Goal: Communication & Community: Answer question/provide support

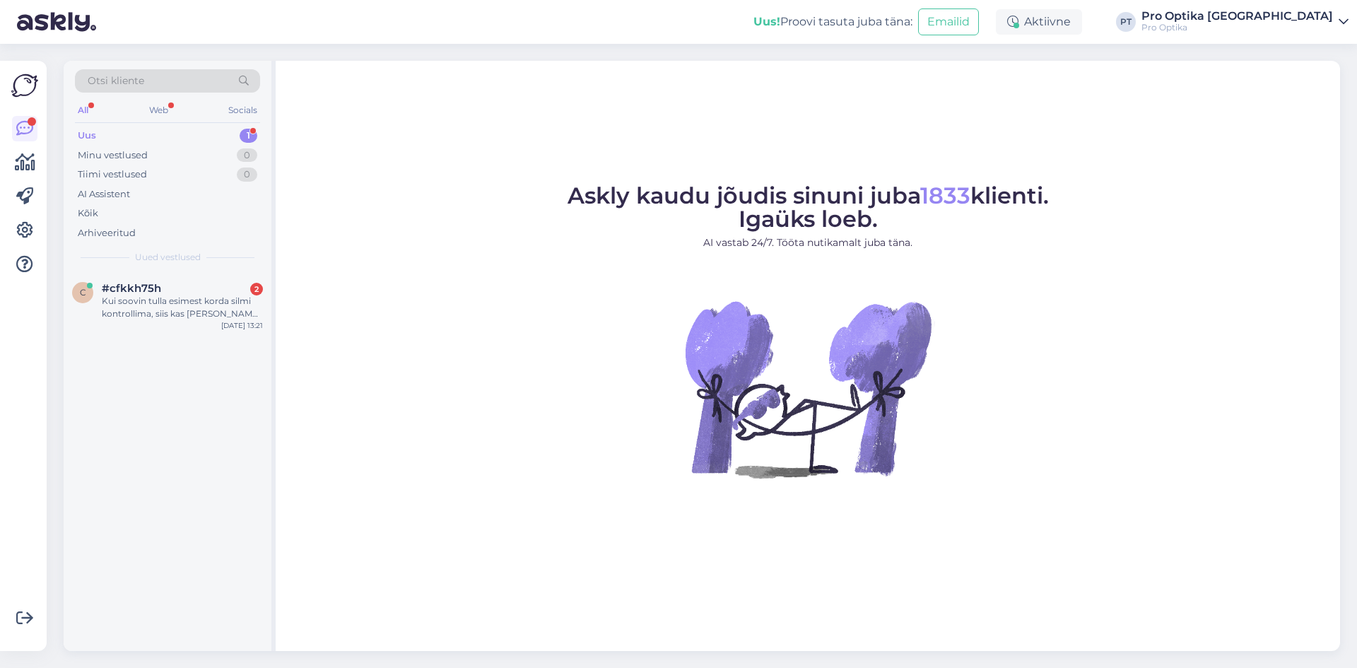
click at [151, 308] on div "Kui soovin tulla esimest korda silmi kontrollima, siis kas [PERSON_NAME] optome…" at bounding box center [182, 307] width 161 height 25
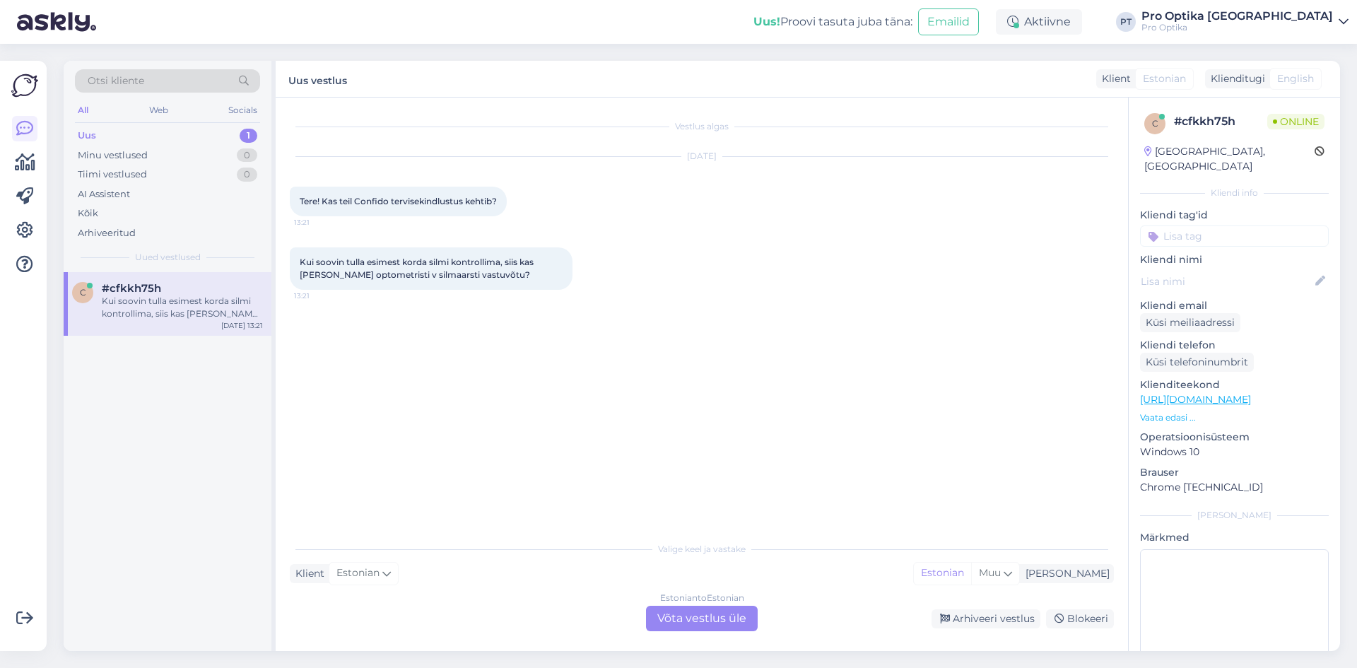
click at [703, 610] on div "Estonian to Estonian Võta vestlus üle" at bounding box center [702, 618] width 112 height 25
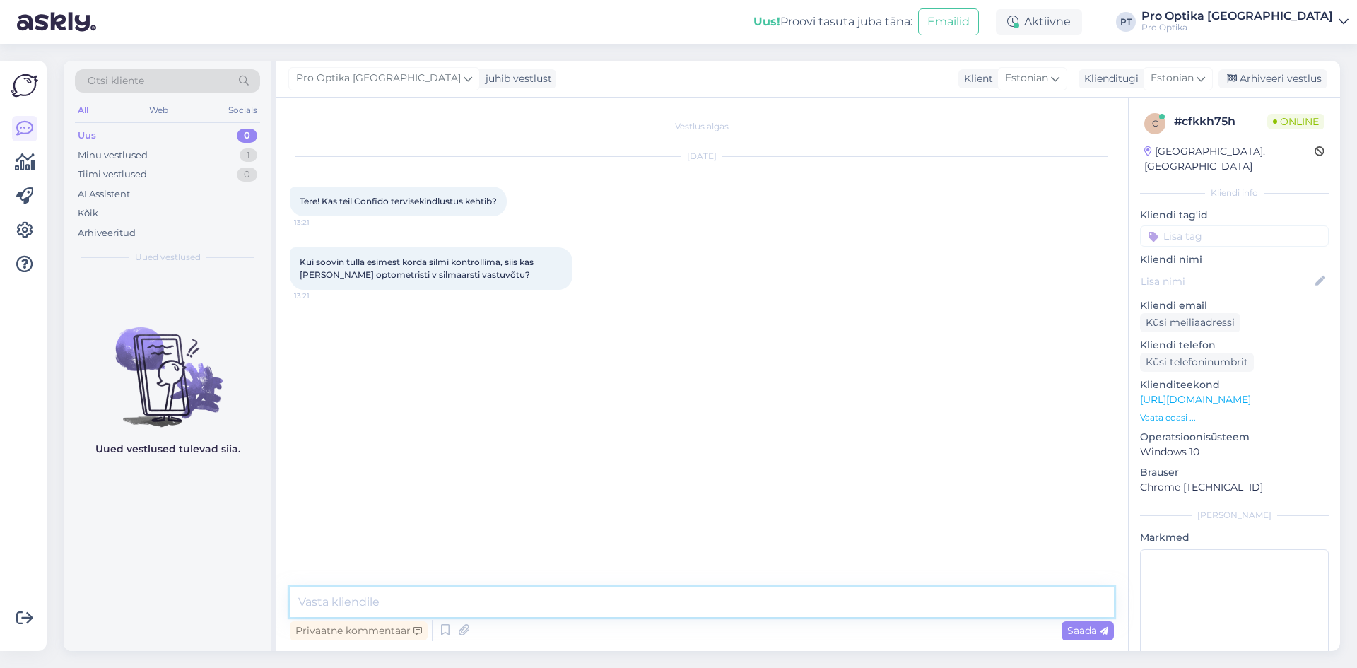
click at [552, 595] on textarea at bounding box center [702, 602] width 824 height 30
type textarea "Tere!"
type textarea "Kindlustuse jaoks saame Teile valitud toodete ja teenuste eest arve väljastada,…"
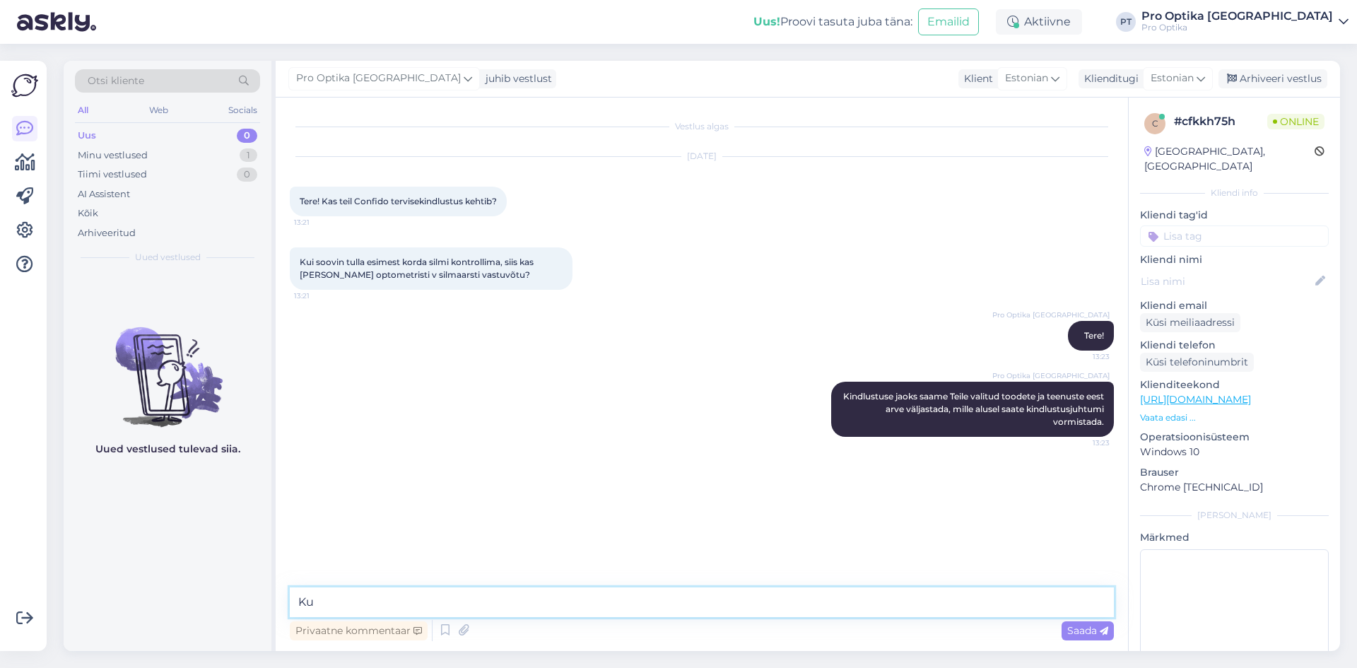
type textarea "K"
click at [447, 627] on icon at bounding box center [445, 630] width 17 height 21
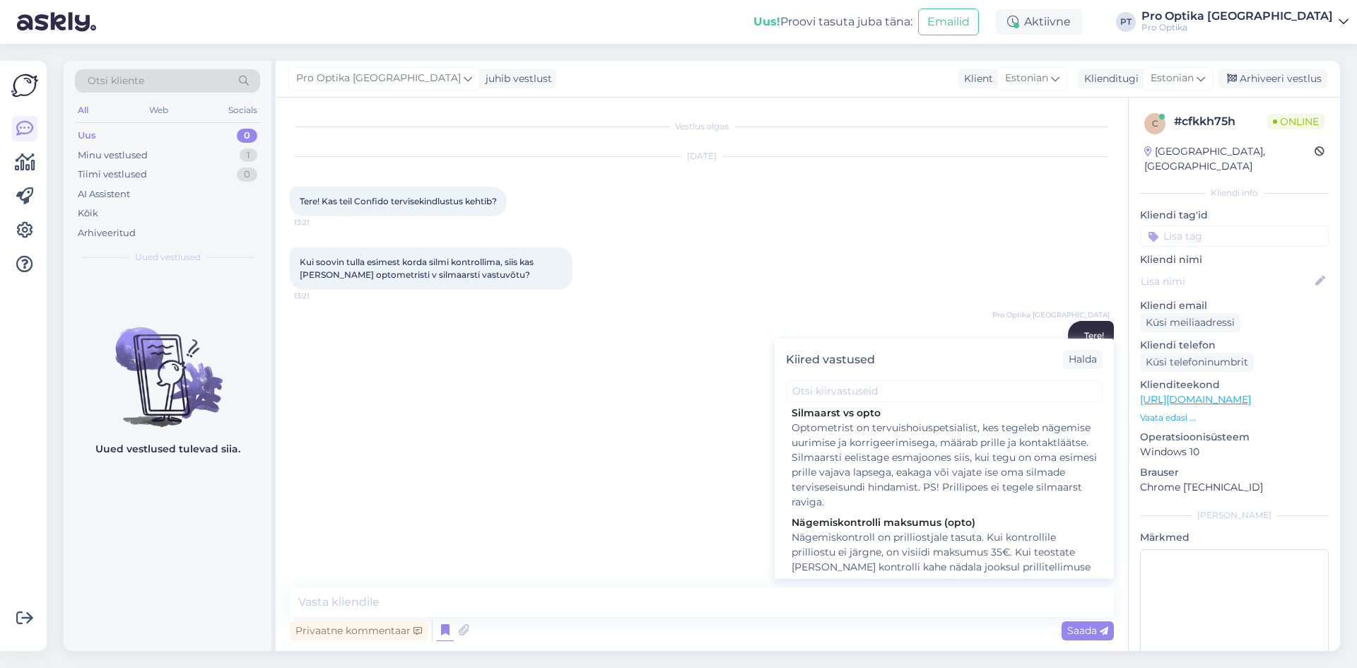
scroll to position [212, 0]
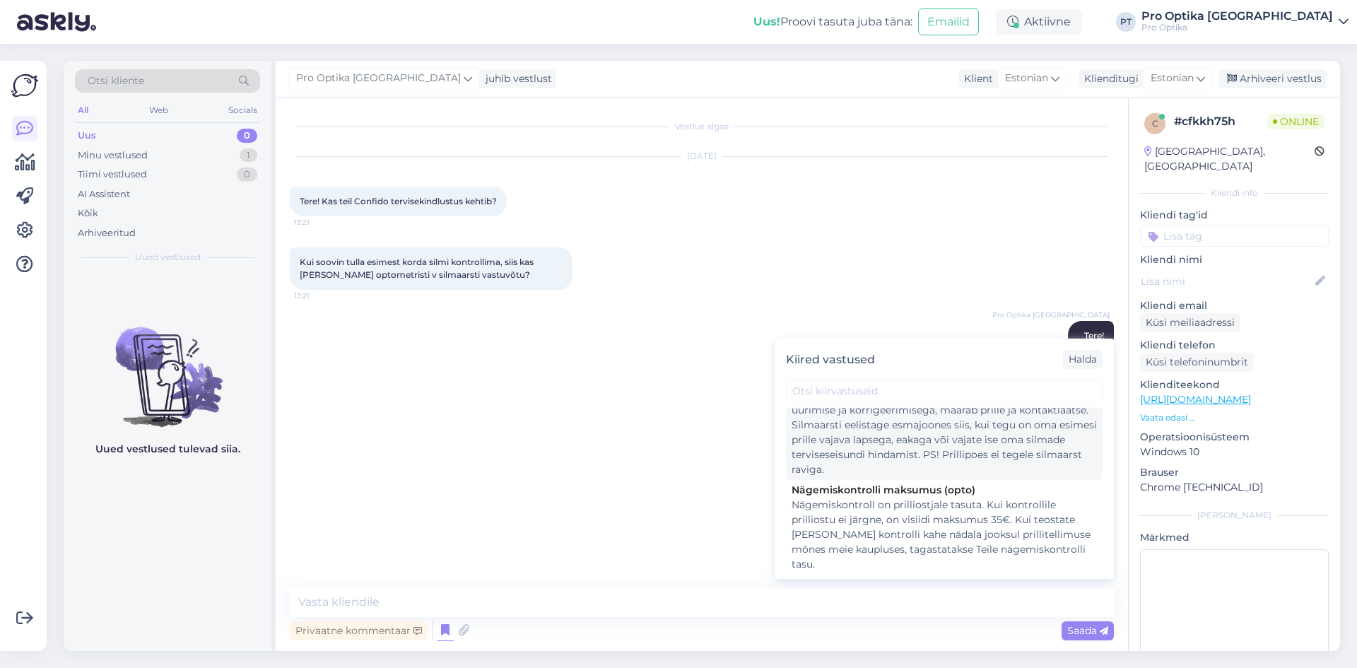
click at [921, 460] on div "Optometrist on tervuishoiuspetsialist, kes tegeleb nägemise uurimise ja korrige…" at bounding box center [943, 432] width 305 height 89
type textarea "Optometrist on tervuishoiuspetsialist, kes tegeleb nägemise uurimise ja korrige…"
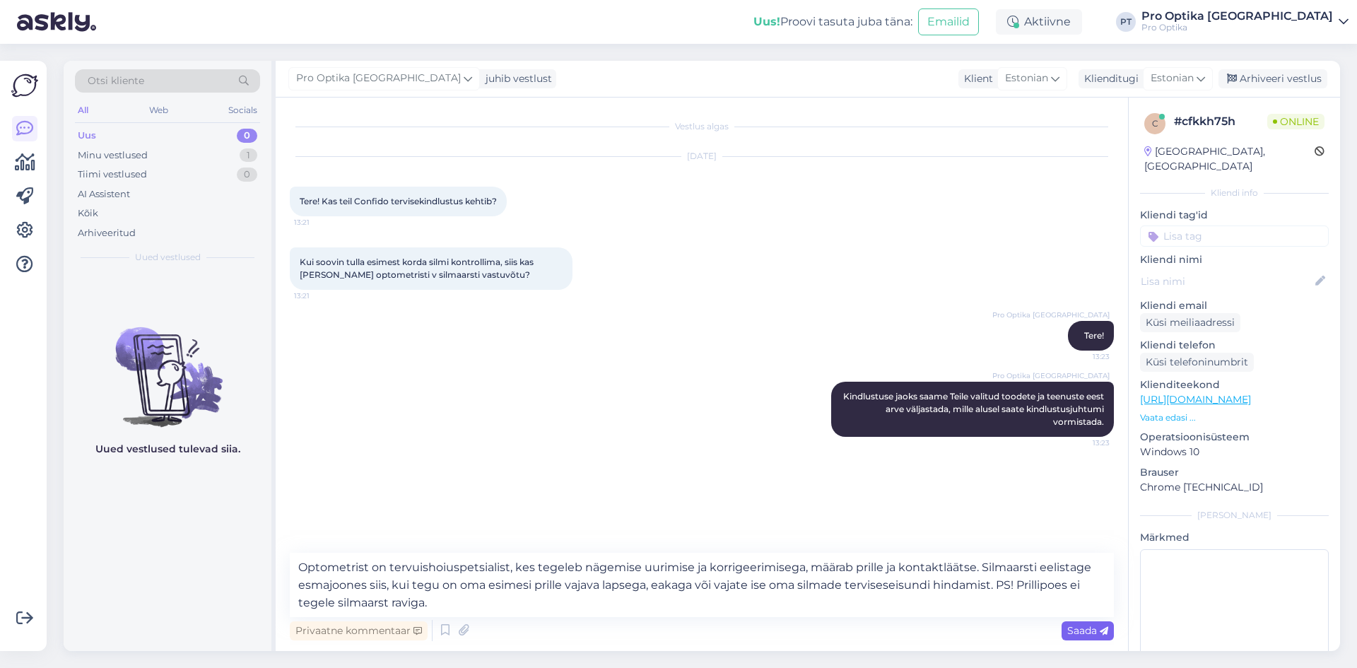
click at [1084, 632] on span "Saada" at bounding box center [1087, 630] width 41 height 13
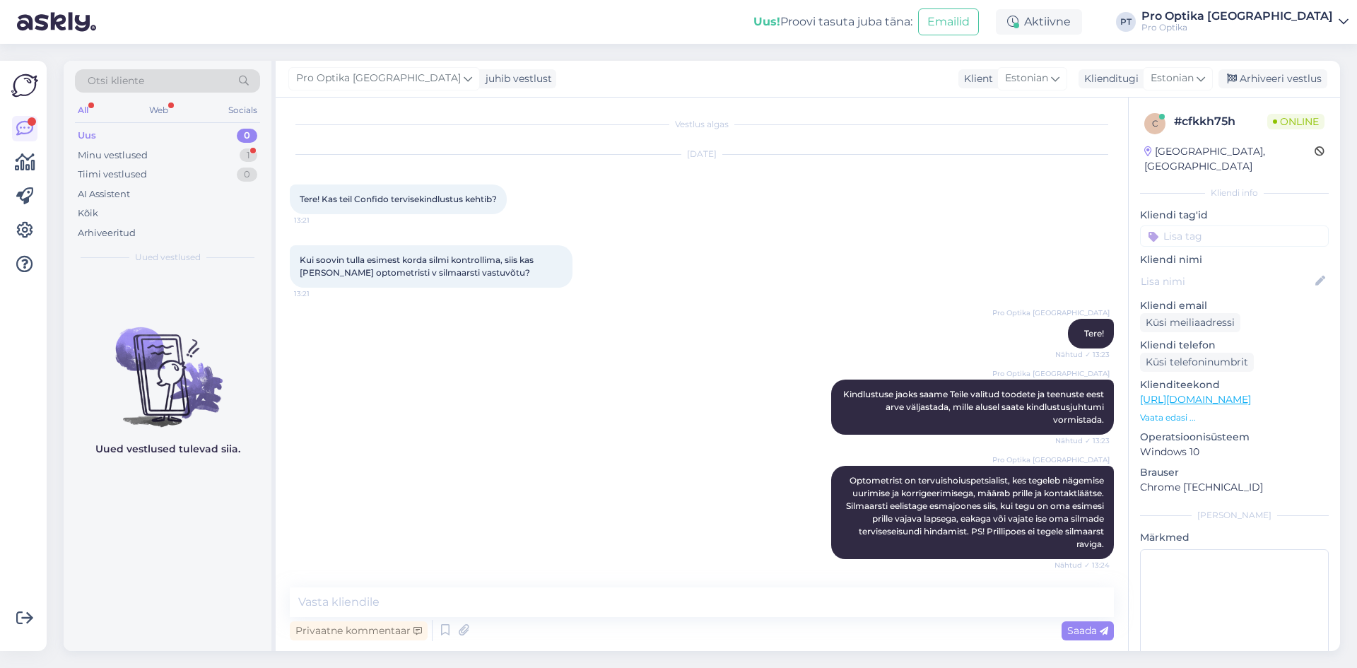
scroll to position [76, 0]
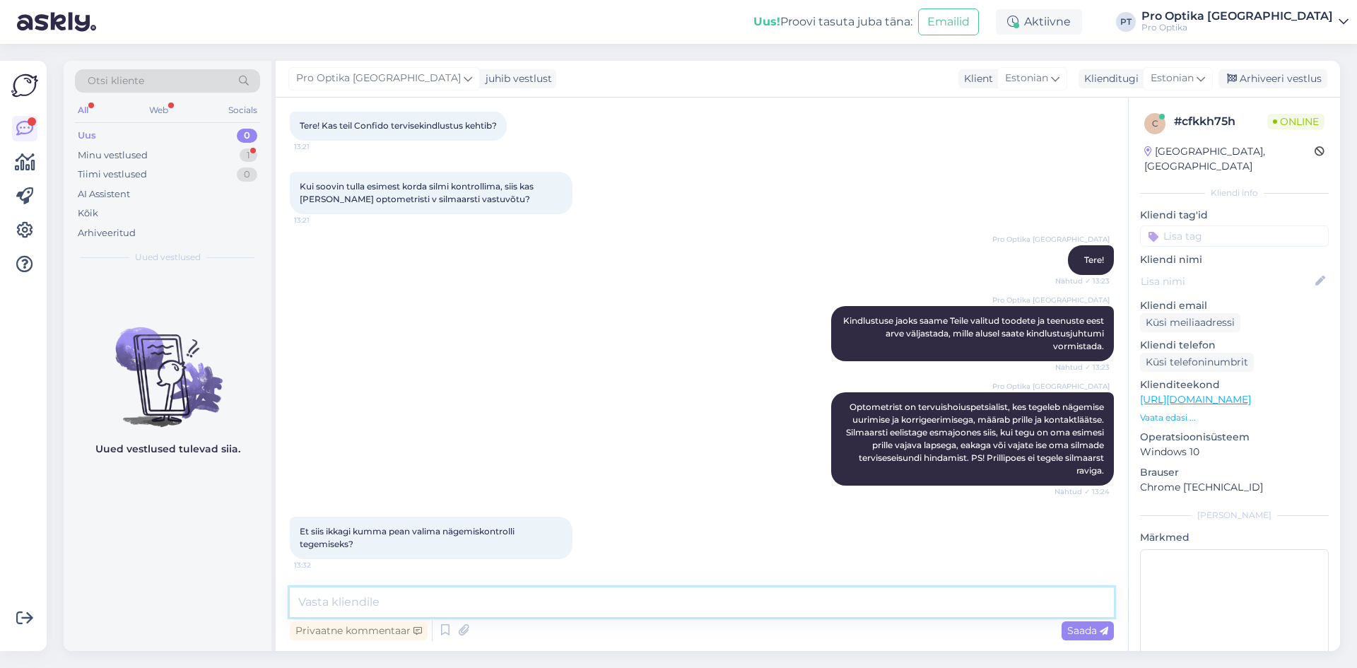
click at [472, 596] on textarea at bounding box center [702, 602] width 824 height 30
type textarea "Kui Te soovite nägemiskontrolli teha, siis sobib optometrist."
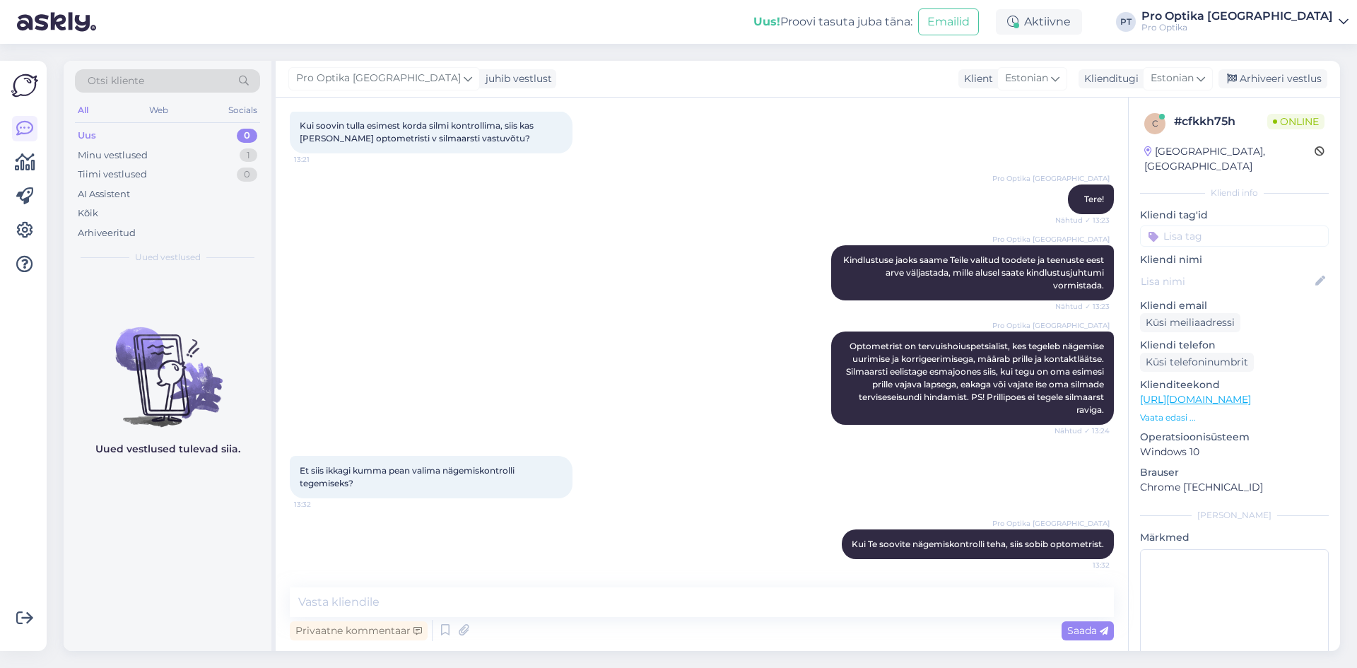
click at [0, 608] on div "Võimalused Veendu, et Askly loob sulle väärtust. Sulge Ühenda FB ja IG sõnumid …" at bounding box center [23, 356] width 47 height 590
click at [63, 582] on div "Otsi kliente All Web Socials Uus 0 Minu vestlused 1 Tiimi vestlused 0 AI Assist…" at bounding box center [706, 356] width 1302 height 624
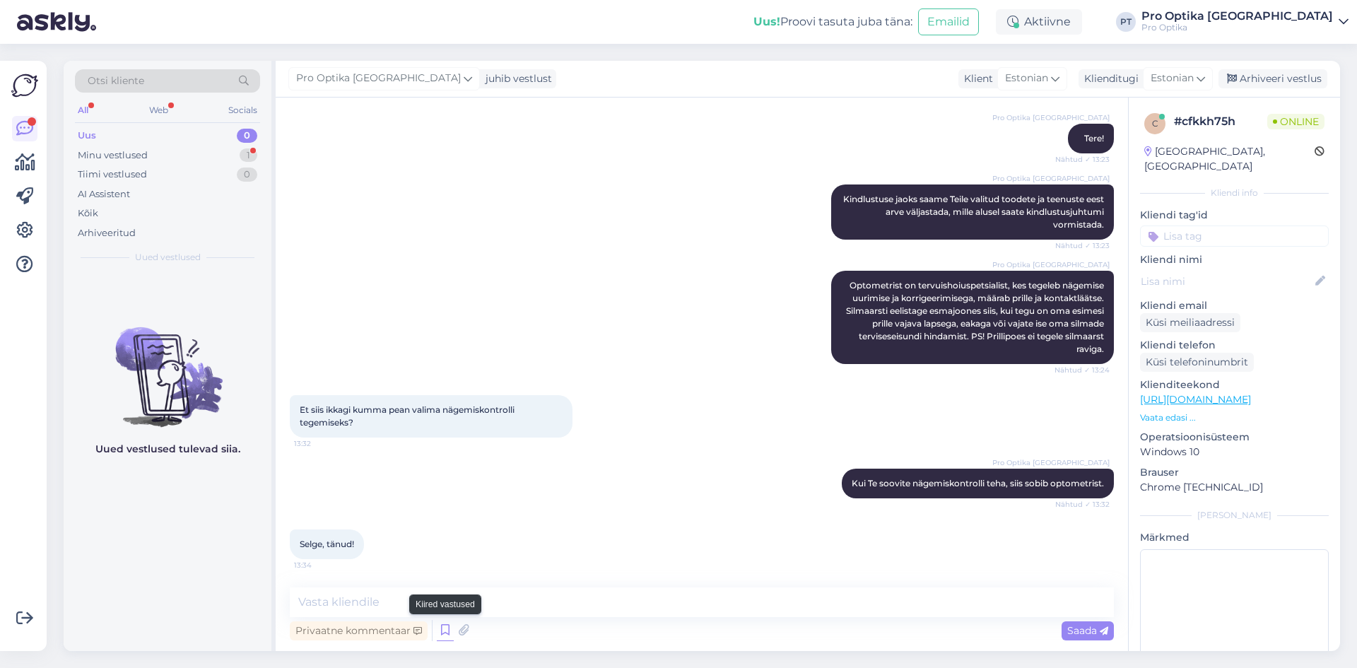
click at [447, 625] on icon at bounding box center [445, 630] width 17 height 21
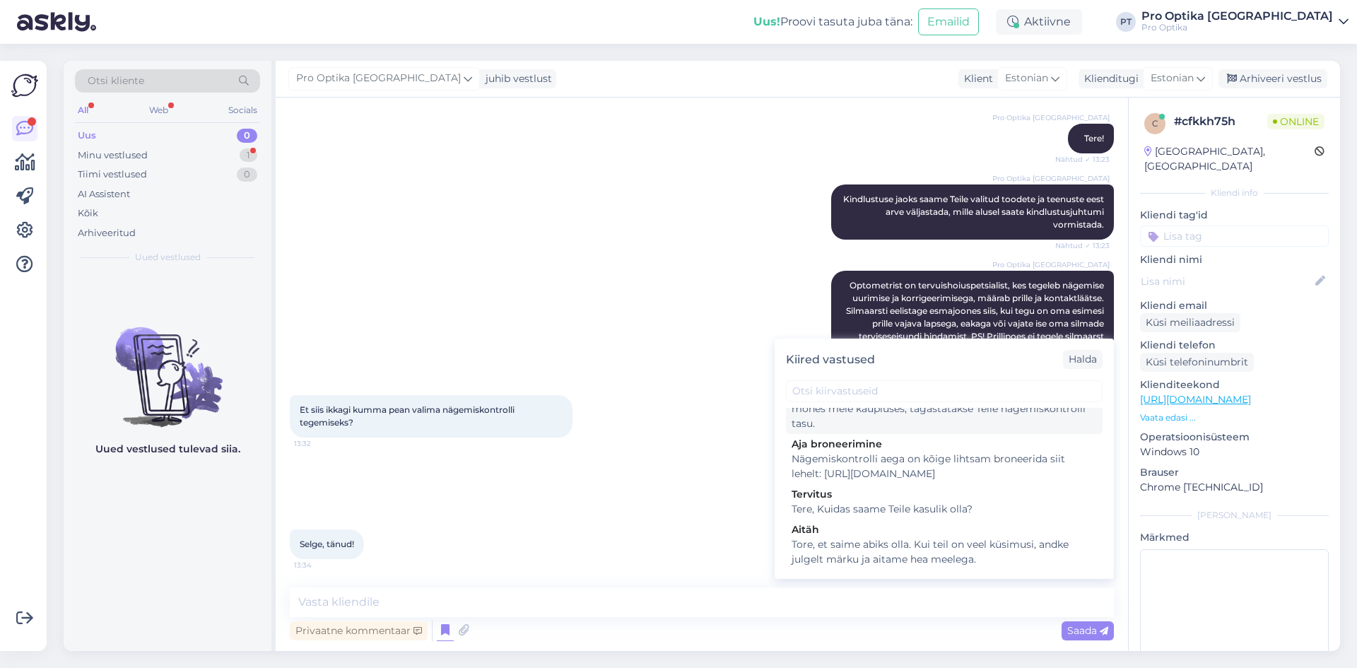
scroll to position [353, 0]
click at [877, 536] on div "Aitäh" at bounding box center [943, 528] width 305 height 15
type textarea "Tore, et saime abiks olla. Kui teil on veel küsimusi, andke julgelt märku ja ai…"
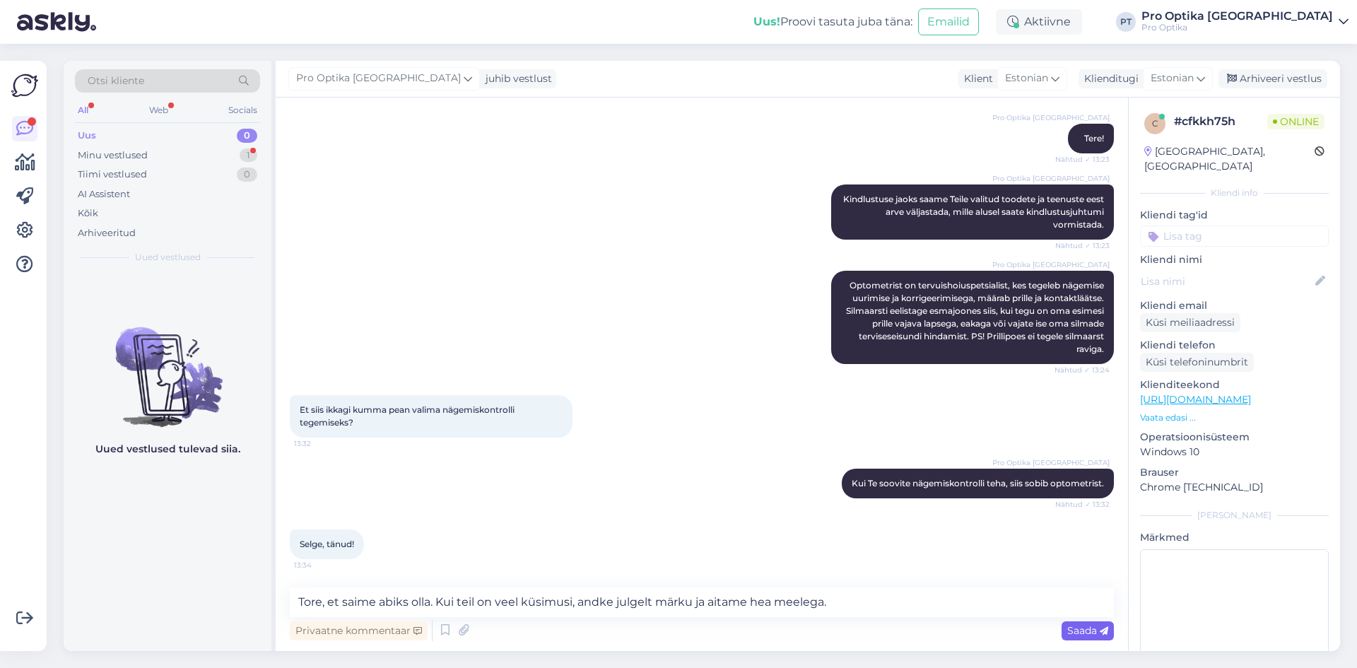
click at [1069, 631] on span "Saada" at bounding box center [1087, 630] width 41 height 13
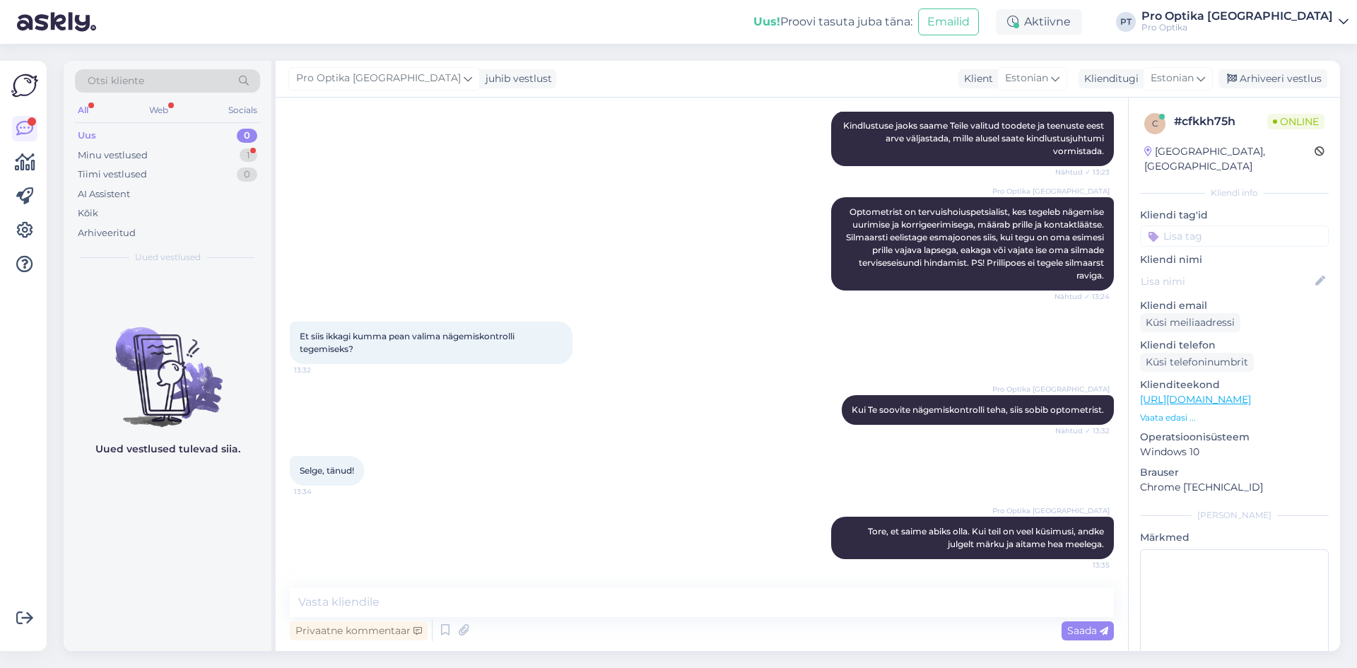
click at [131, 531] on div "Uued vestlused tulevad siia." at bounding box center [168, 461] width 208 height 379
click at [165, 114] on div "Web" at bounding box center [158, 110] width 25 height 18
click at [139, 166] on div "Tiimi vestlused 0" at bounding box center [167, 175] width 185 height 20
click at [141, 160] on div "Minu vestlused" at bounding box center [113, 155] width 70 height 14
